Goal: Task Accomplishment & Management: Manage account settings

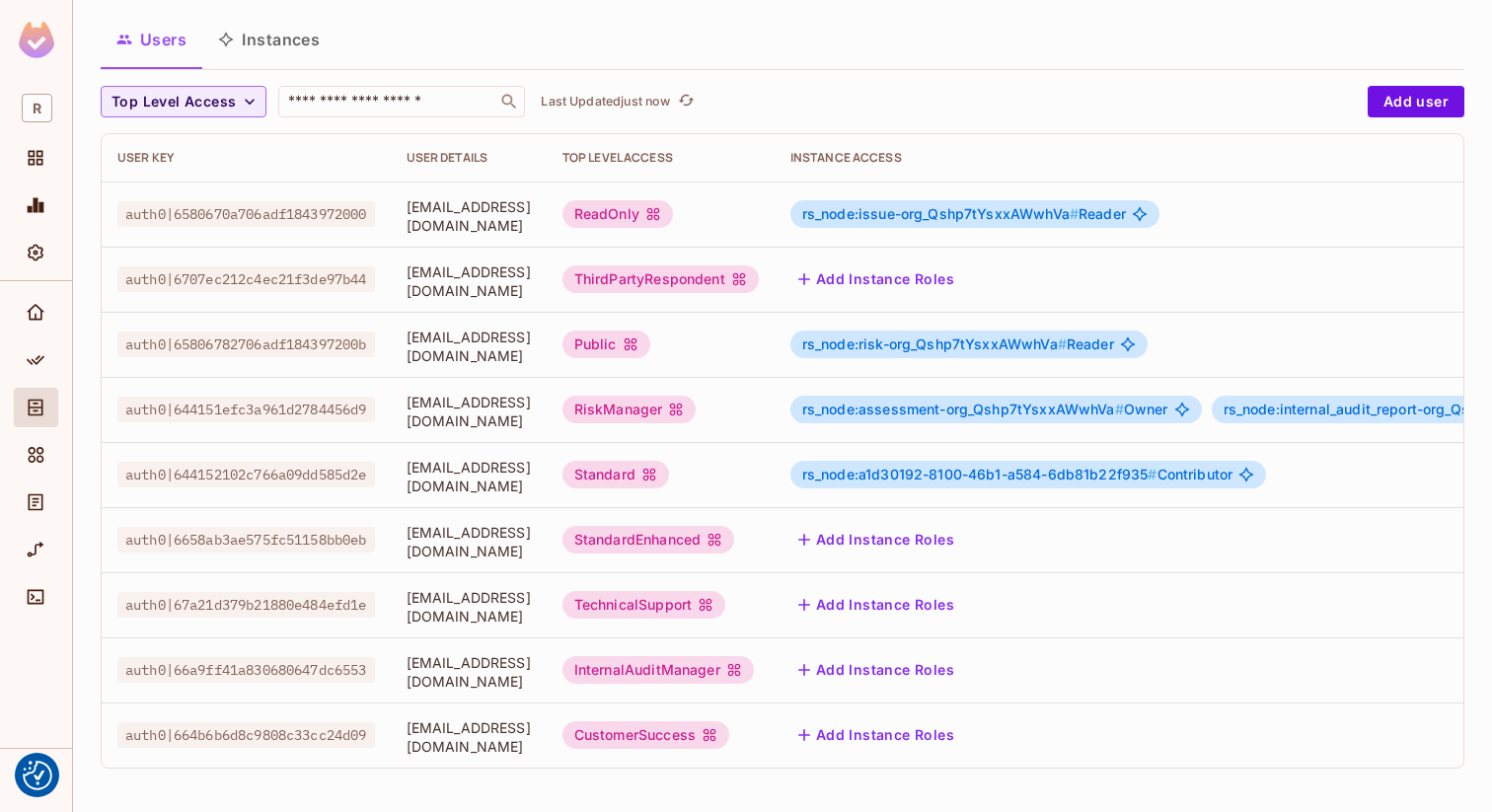
scroll to position [118, 0]
click at [478, 408] on span "[EMAIL_ADDRESS][DOMAIN_NAME]" at bounding box center [469, 411] width 124 height 38
click at [297, 398] on span "auth0|644151efc3a961d2784456d9" at bounding box center [247, 409] width 258 height 26
click at [922, 401] on span "rs_node:assessment-org_Qshp7tYsxxAWwhVa #" at bounding box center [963, 408] width 322 height 17
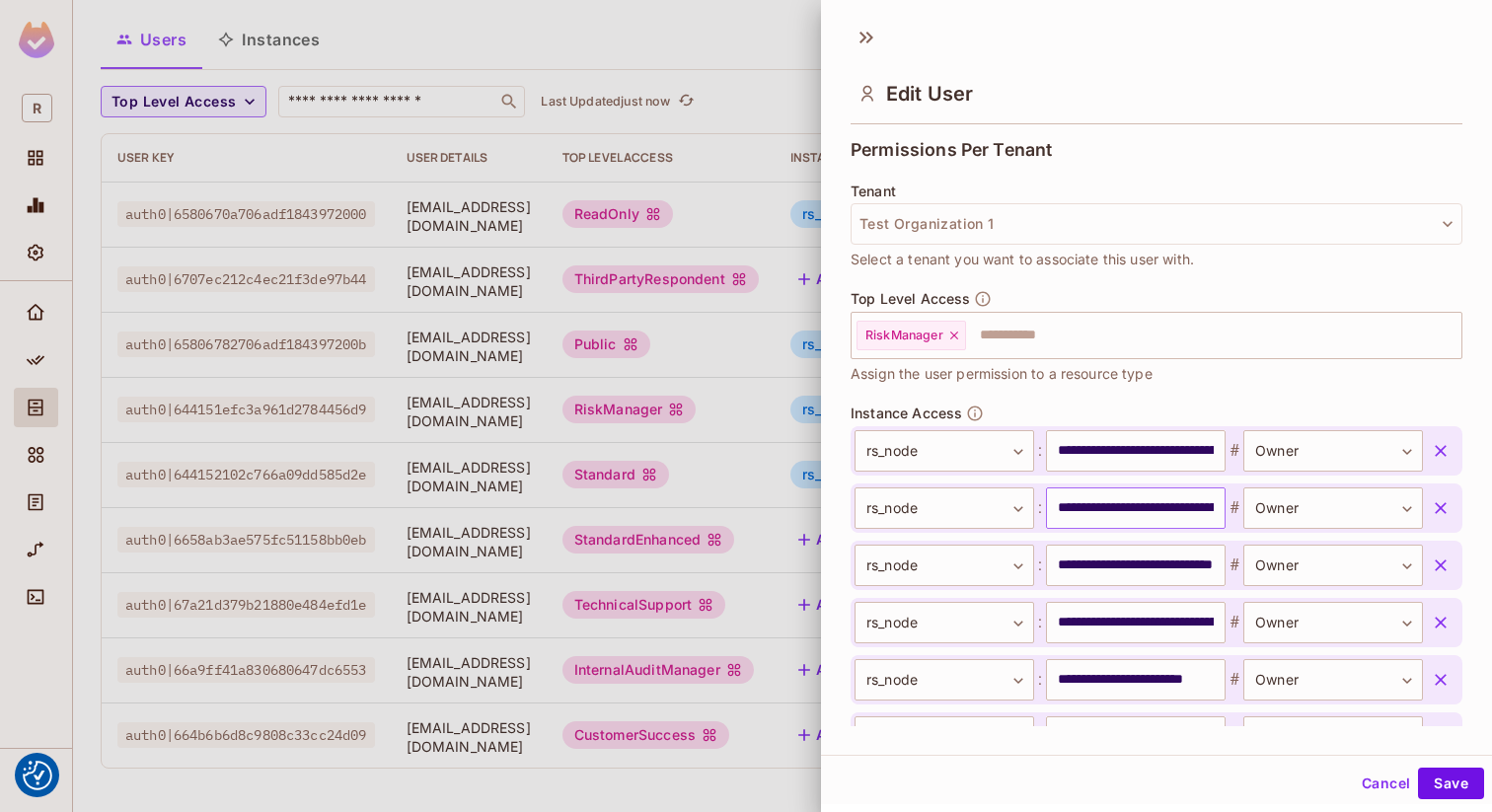
scroll to position [438, 0]
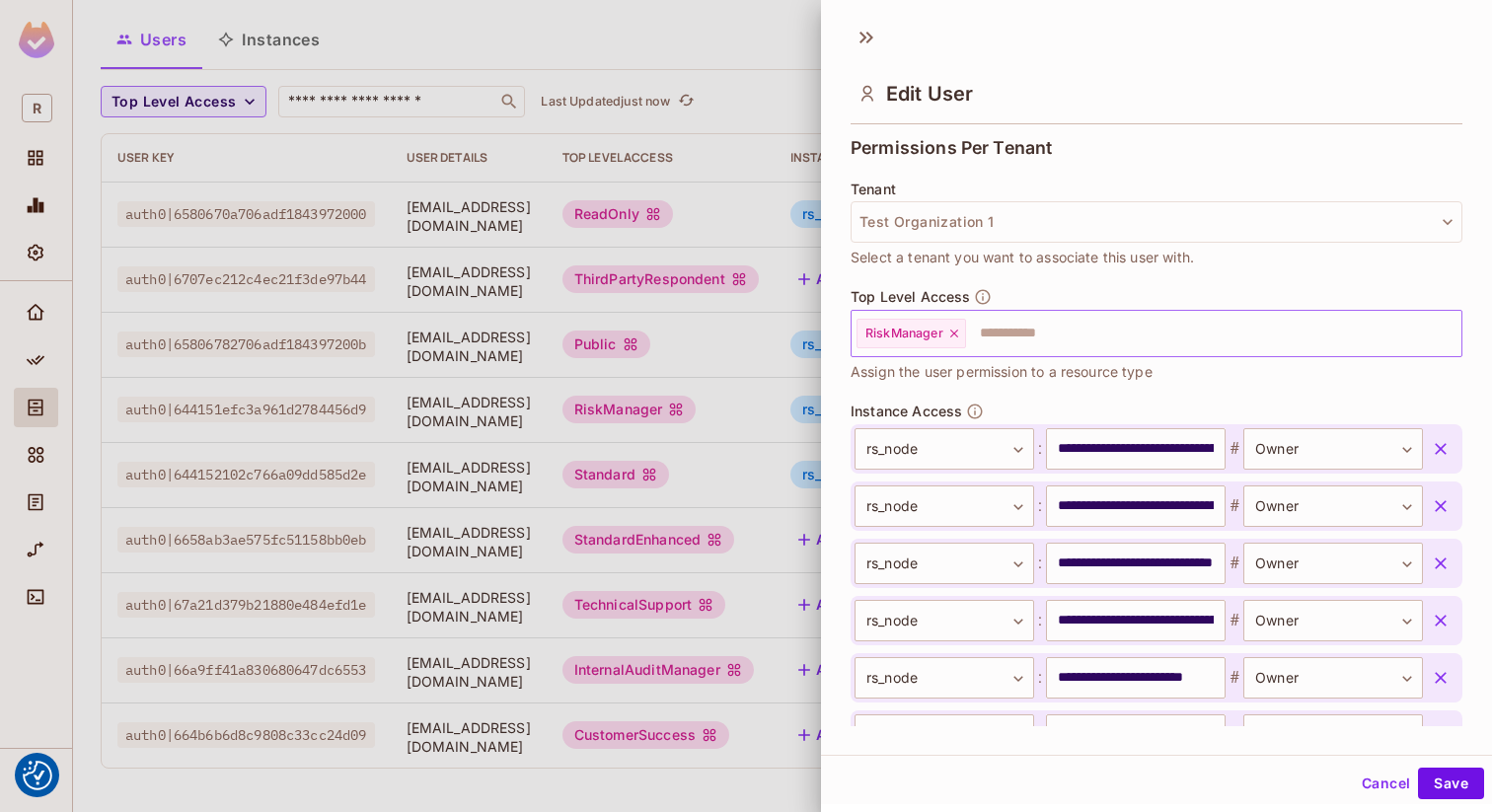
click at [1005, 332] on input "text" at bounding box center [1196, 334] width 456 height 40
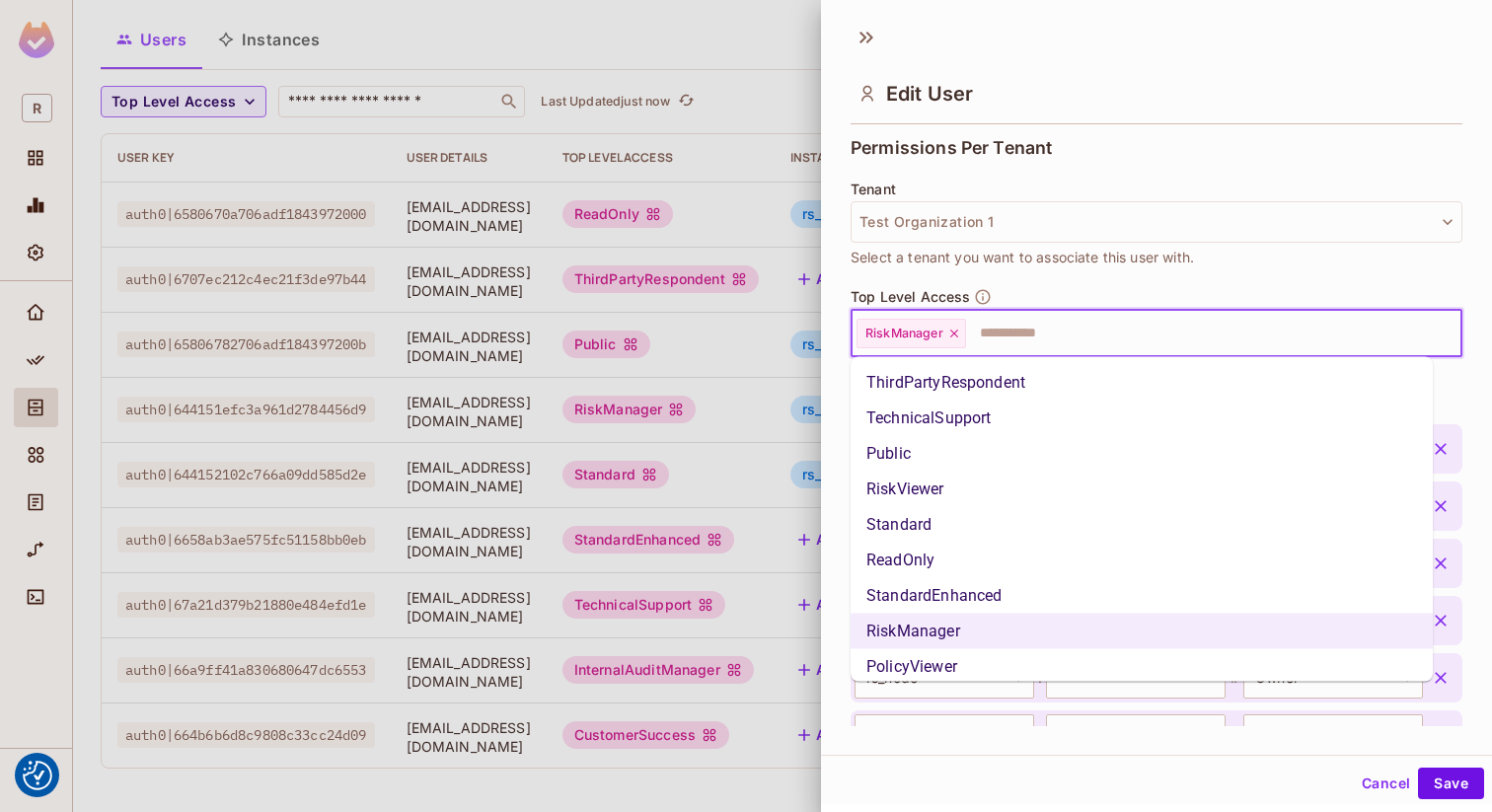
click at [981, 479] on li "RiskViewer" at bounding box center [1141, 489] width 583 height 36
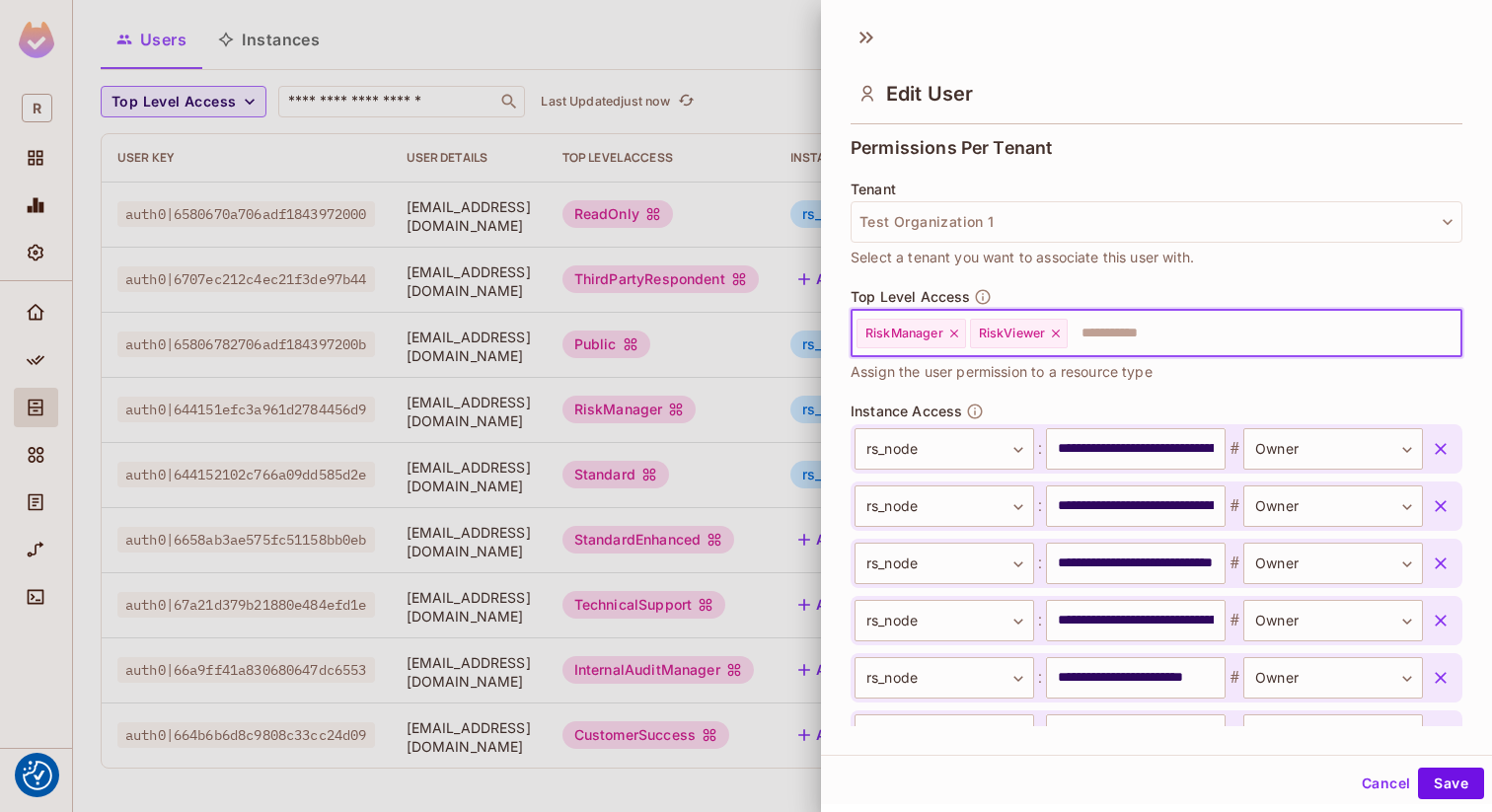
click at [1216, 337] on input "text" at bounding box center [1247, 334] width 355 height 40
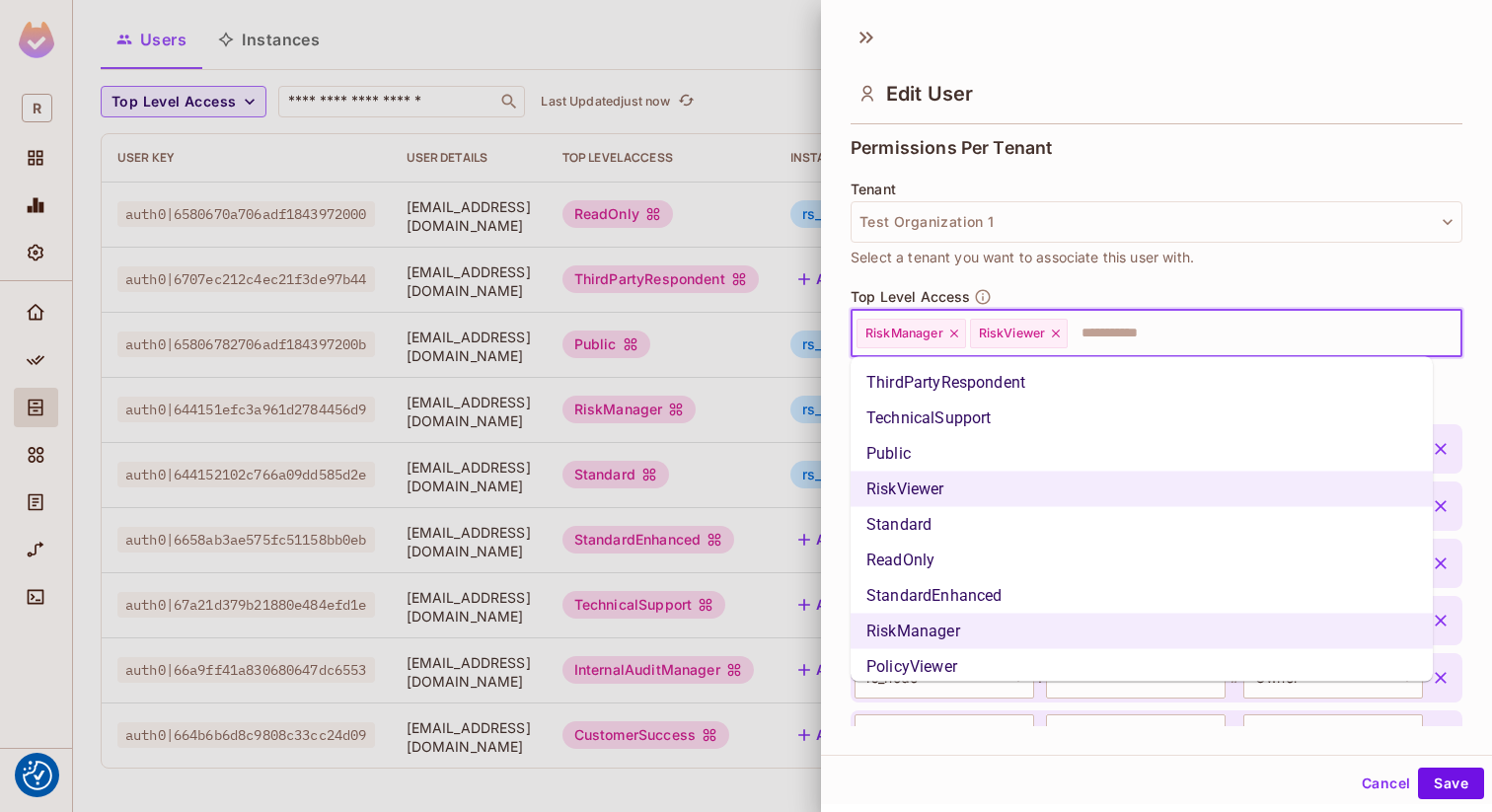
click at [1055, 416] on li "TechnicalSupport" at bounding box center [1141, 418] width 583 height 36
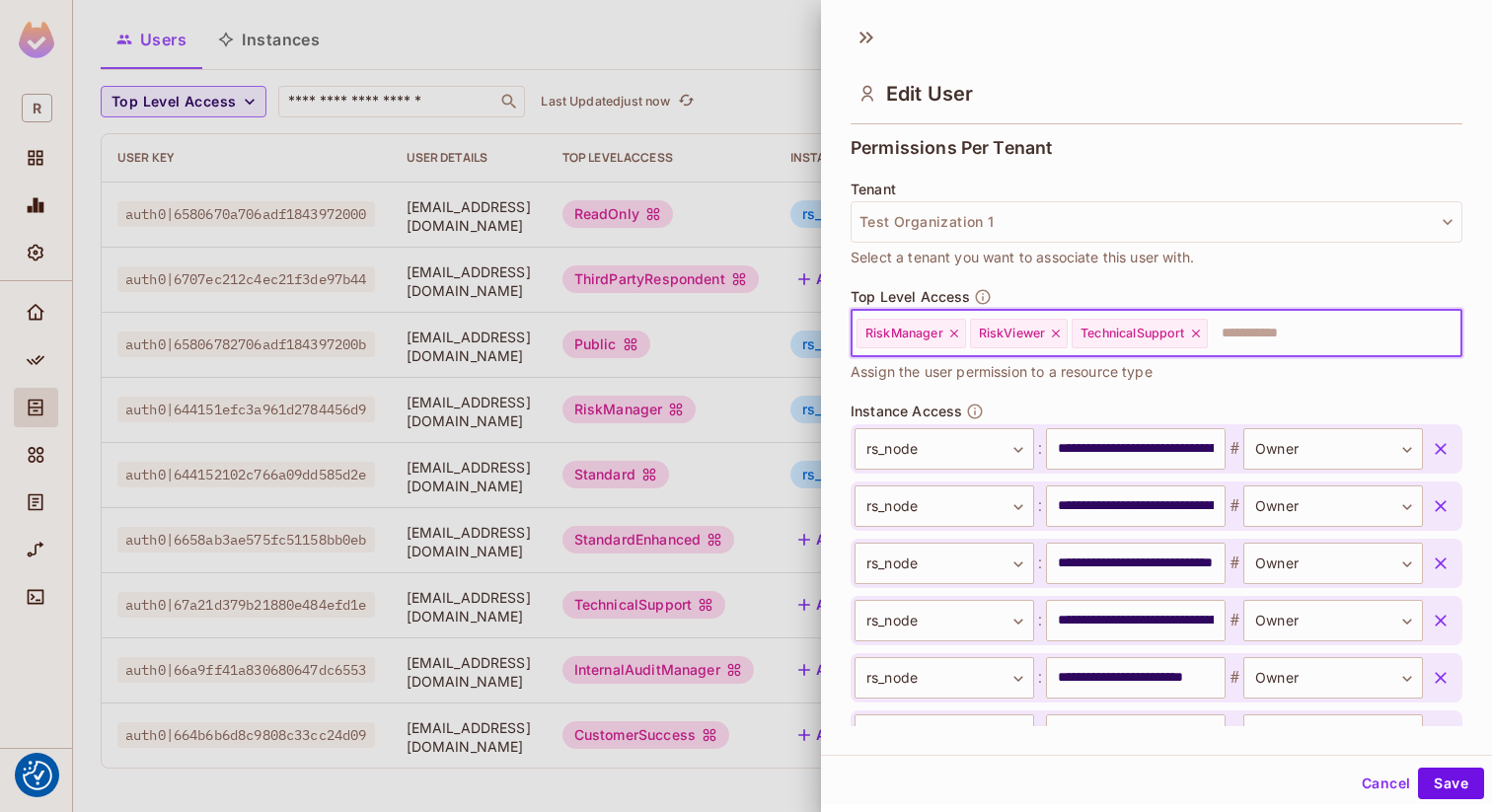
click at [1460, 786] on button "Save" at bounding box center [1451, 783] width 66 height 32
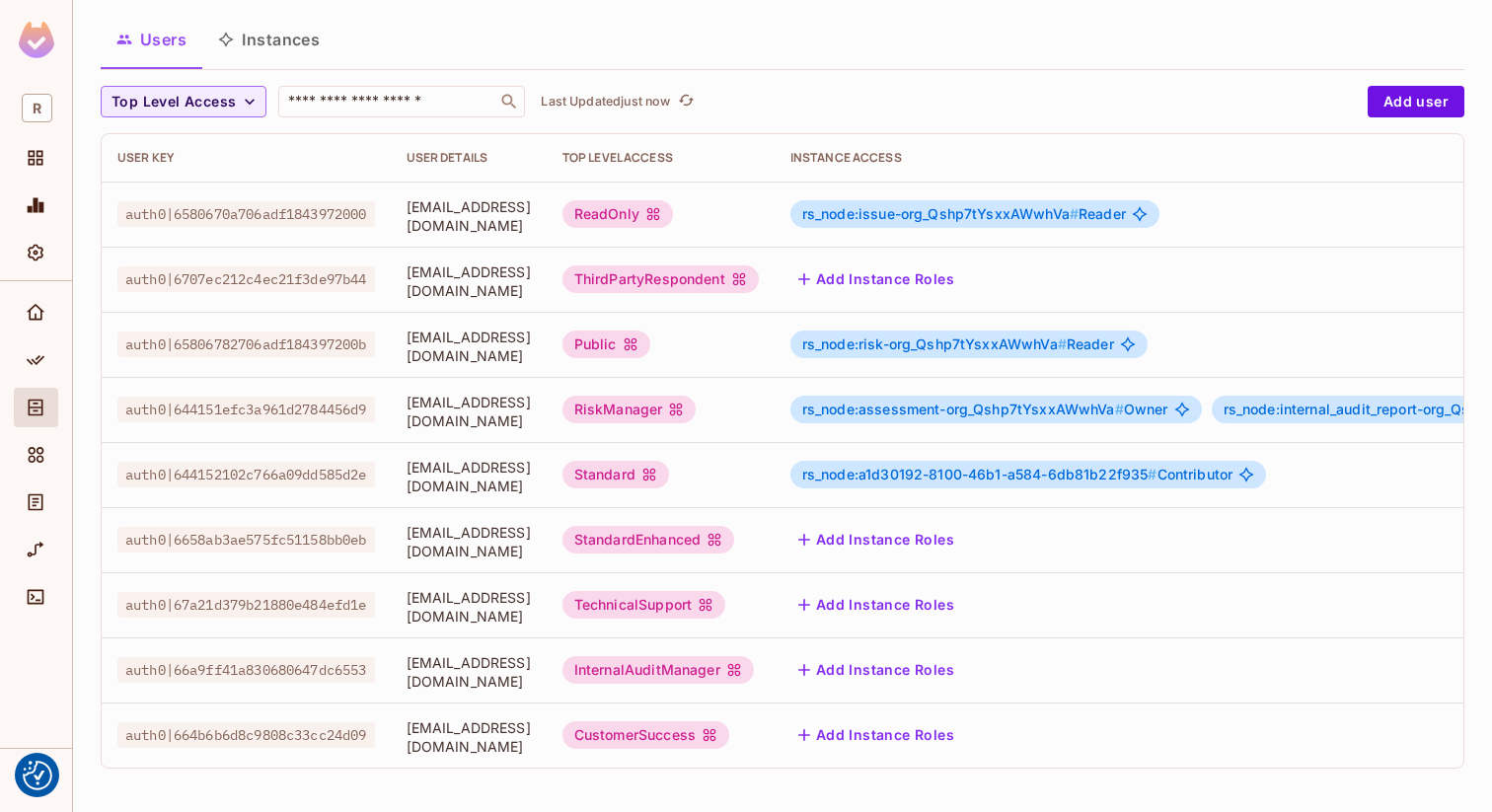
scroll to position [125, 0]
click at [1077, 62] on div "risksmart / Risksmart App : JamesDev / User Management Test Organization 1 Sett…" at bounding box center [782, 348] width 1364 height 873
click at [1070, 49] on div "Users Instances" at bounding box center [782, 42] width 1364 height 54
